Goal: Information Seeking & Learning: Learn about a topic

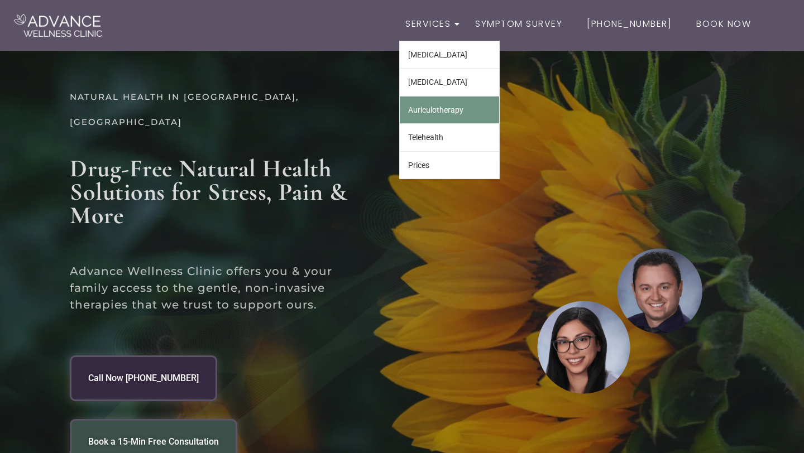
click at [457, 112] on link "Auriculotherapy" at bounding box center [449, 110] width 99 height 27
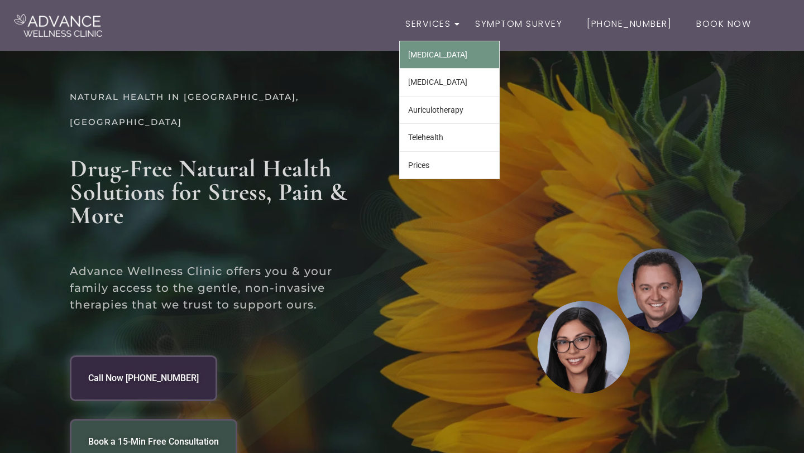
click at [458, 55] on link "Biofeedback" at bounding box center [449, 54] width 99 height 27
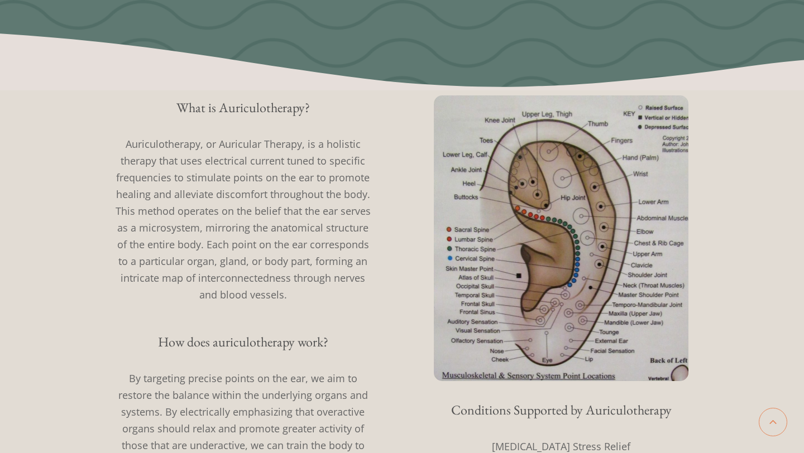
scroll to position [239, 0]
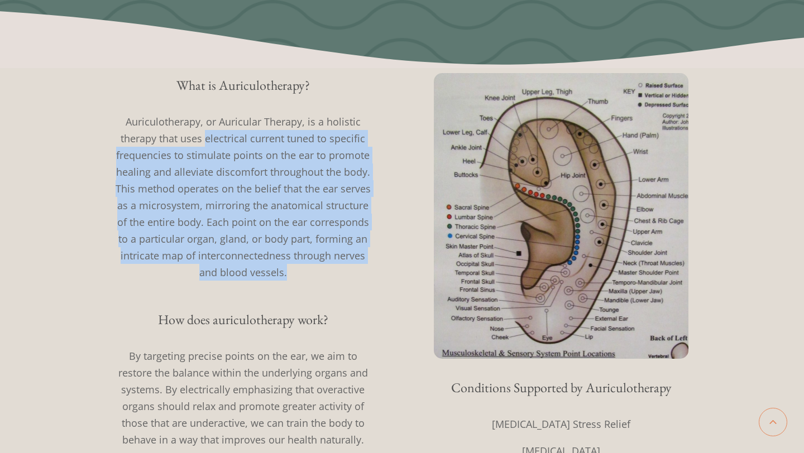
drag, startPoint x: 208, startPoint y: 141, endPoint x: 297, endPoint y: 264, distance: 152.4
click at [297, 264] on p "Auriculotherapy, or Auricular Therapy, is a holistic therapy that uses electric…" at bounding box center [243, 197] width 262 height 168
click at [279, 189] on p "Auriculotherapy, or Auricular Therapy, is a holistic therapy that uses electric…" at bounding box center [243, 197] width 262 height 168
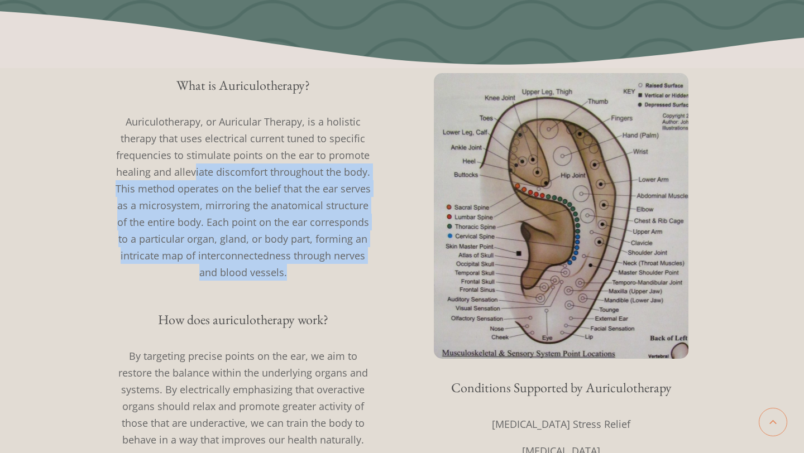
drag, startPoint x: 194, startPoint y: 168, endPoint x: 285, endPoint y: 264, distance: 131.9
click at [286, 265] on p "Auriculotherapy, or Auricular Therapy, is a holistic therapy that uses electric…" at bounding box center [243, 197] width 262 height 168
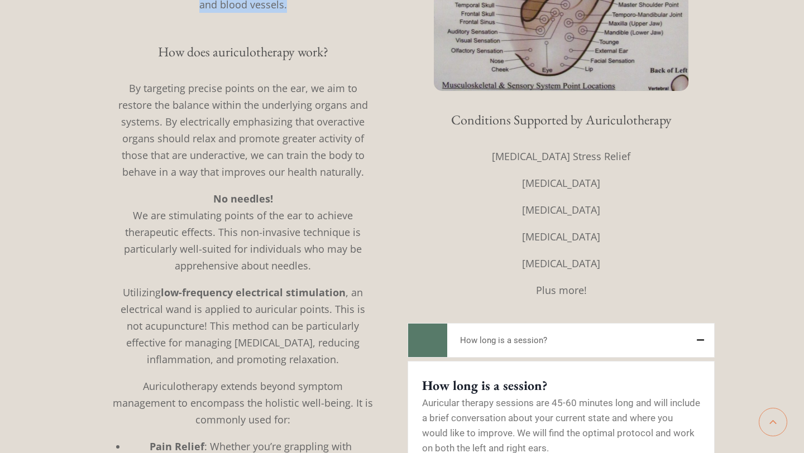
scroll to position [524, 0]
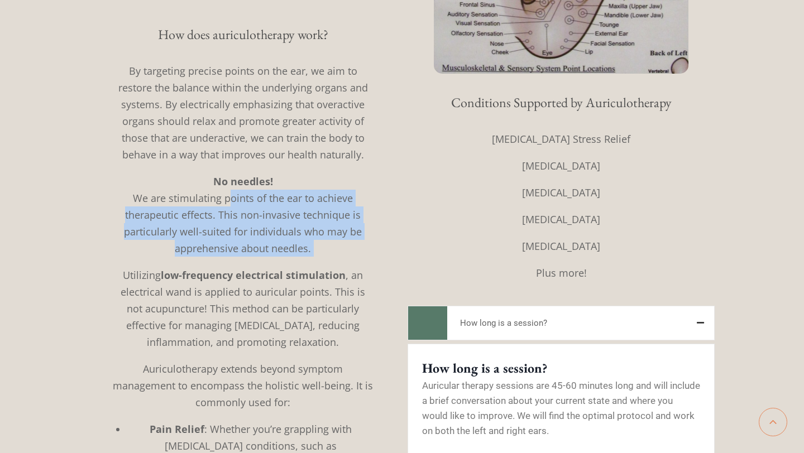
drag, startPoint x: 230, startPoint y: 201, endPoint x: 308, endPoint y: 257, distance: 96.4
click at [308, 257] on div "By targeting precise points on the ear, we aim to restore the balance within th…" at bounding box center [243, 403] width 262 height 680
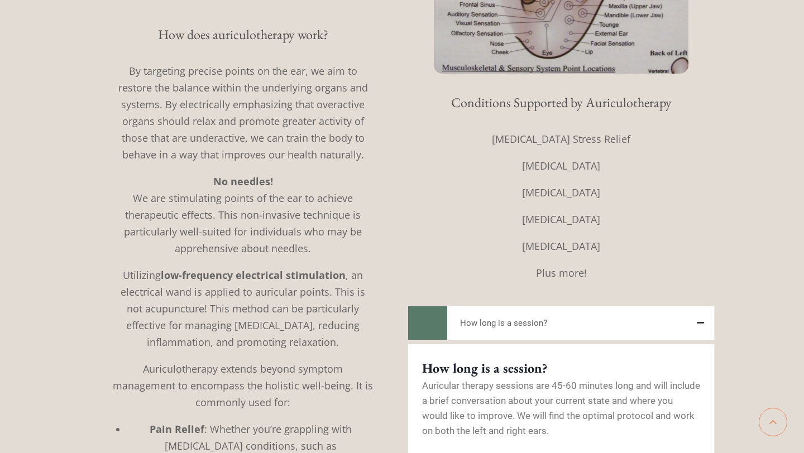
click at [294, 313] on p "Utilizing low-frequency electrical stimulation , an electrical wand is applied …" at bounding box center [243, 309] width 262 height 84
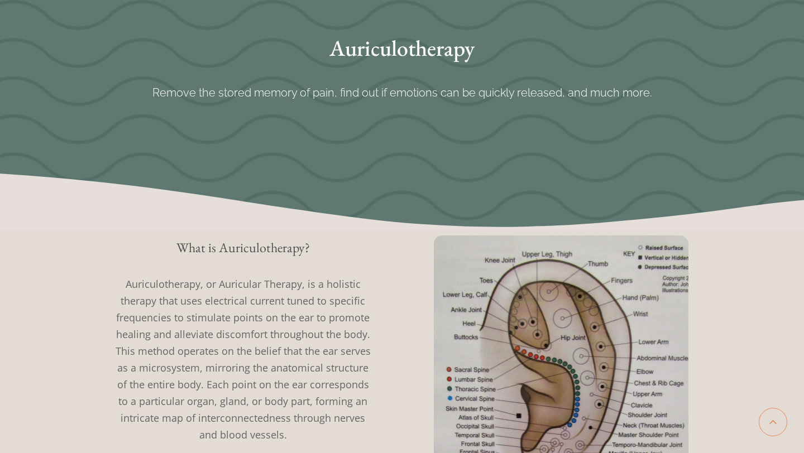
scroll to position [0, 0]
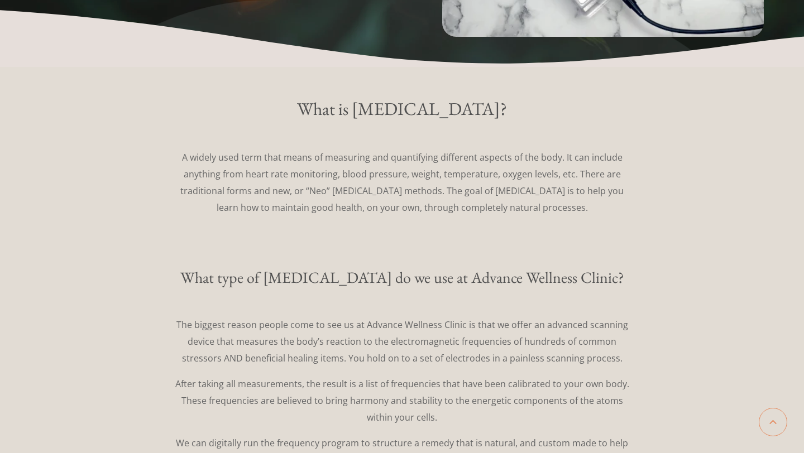
scroll to position [448, 0]
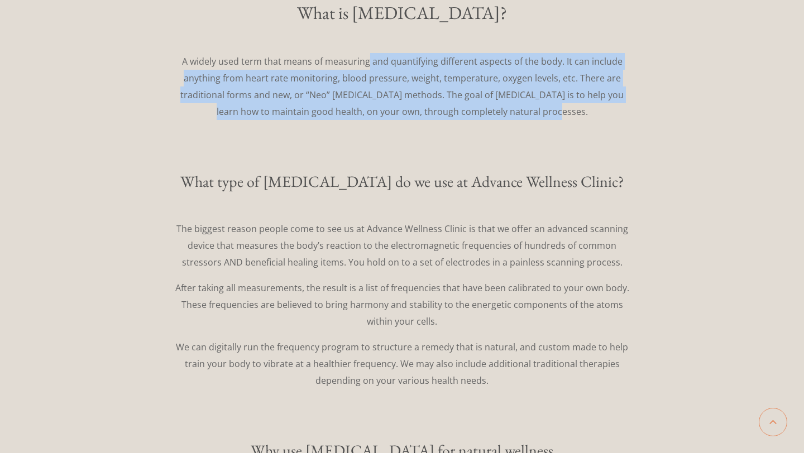
drag, startPoint x: 369, startPoint y: 61, endPoint x: 481, endPoint y: 128, distance: 131.0
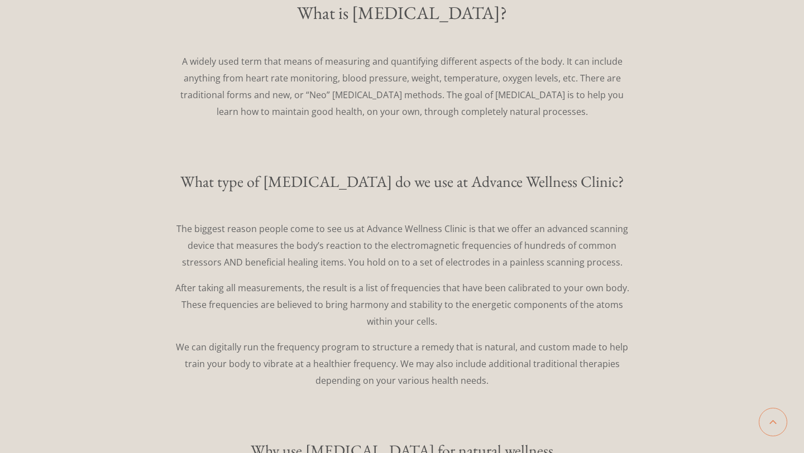
click at [419, 248] on p "The biggest reason people come to see us at Advance Wellness Clinic is that we …" at bounding box center [402, 246] width 458 height 50
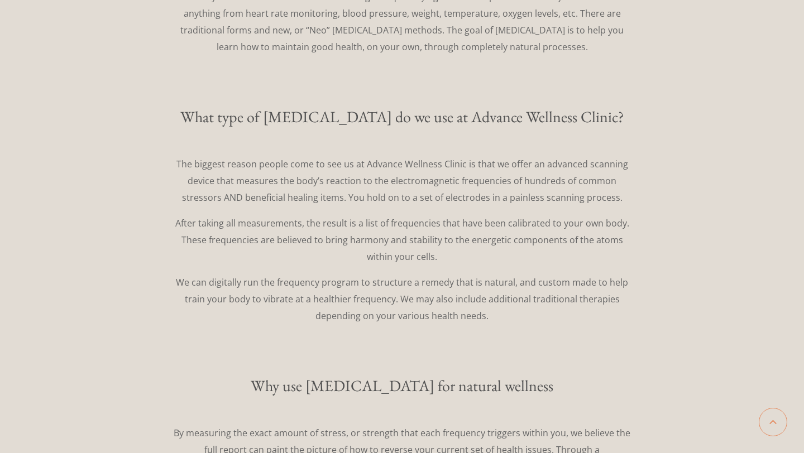
scroll to position [550, 0]
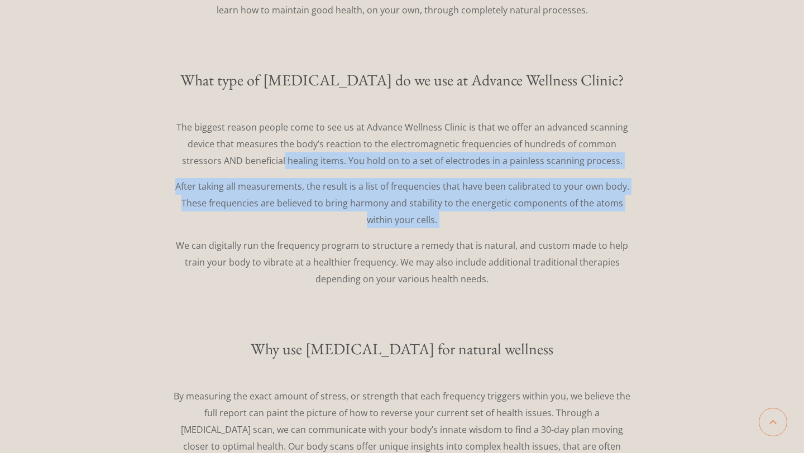
drag, startPoint x: 286, startPoint y: 160, endPoint x: 455, endPoint y: 230, distance: 182.5
click at [455, 230] on div "The biggest reason people come to see us at Advance Wellness Clinic is that we …" at bounding box center [401, 203] width 625 height 169
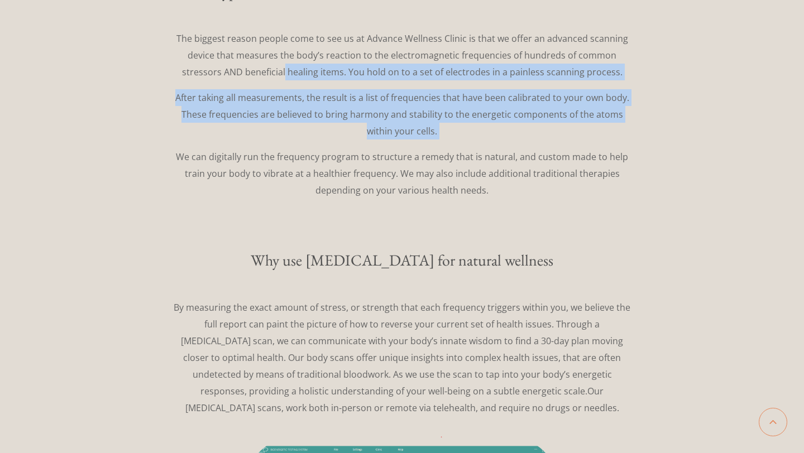
scroll to position [645, 0]
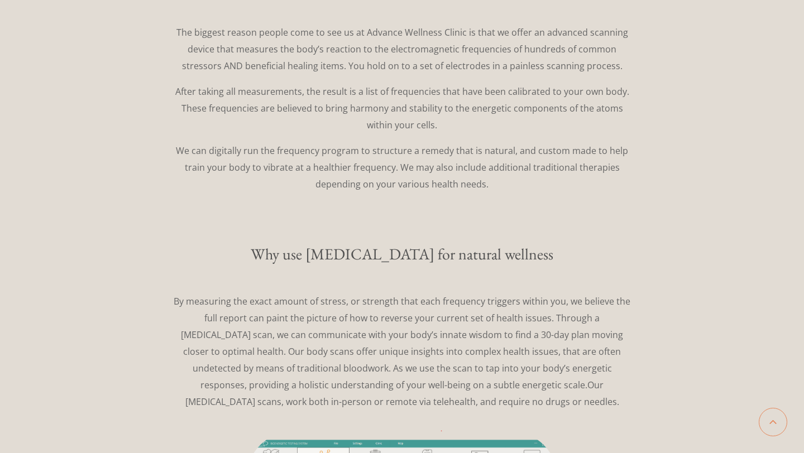
click at [422, 165] on p "We can digitally run the frequency program to structure a remedy that is natura…" at bounding box center [402, 167] width 458 height 50
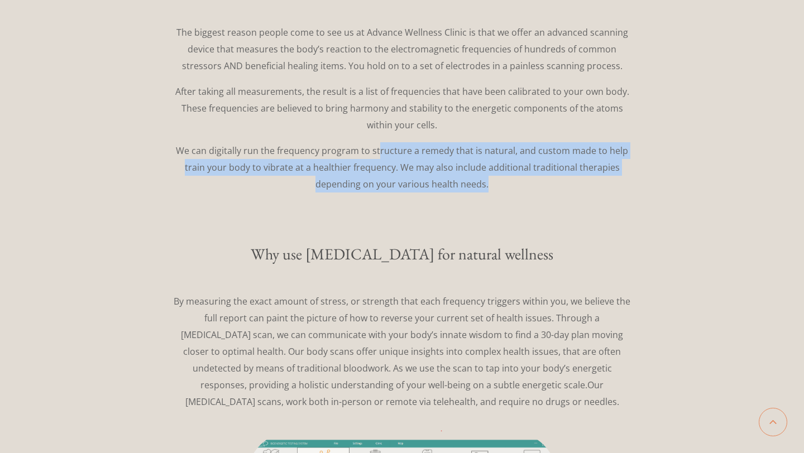
drag, startPoint x: 380, startPoint y: 150, endPoint x: 466, endPoint y: 193, distance: 96.6
click at [466, 193] on div "The biggest reason people come to see us at Advance Wellness Clinic is that we …" at bounding box center [401, 108] width 625 height 187
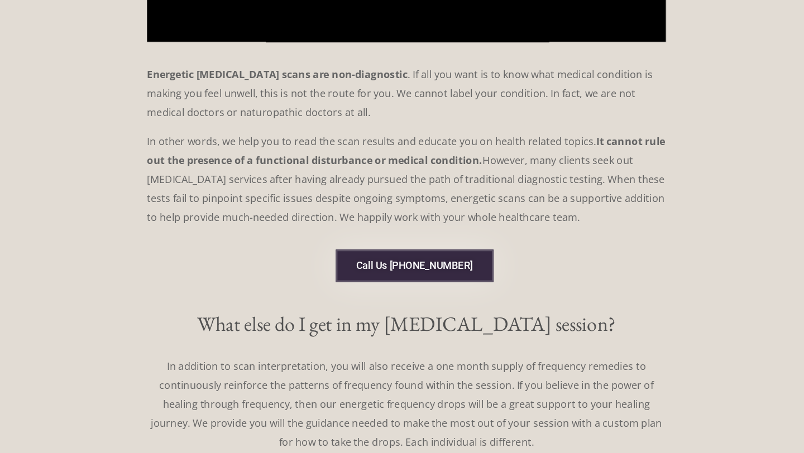
scroll to position [1692, 0]
